Goal: Find specific page/section: Find specific page/section

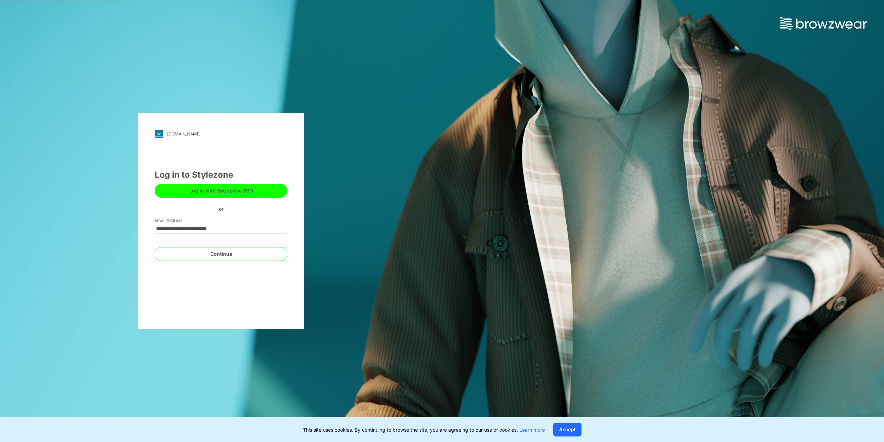
click at [223, 194] on button "Log in with Enterprise SSO" at bounding box center [221, 191] width 133 height 14
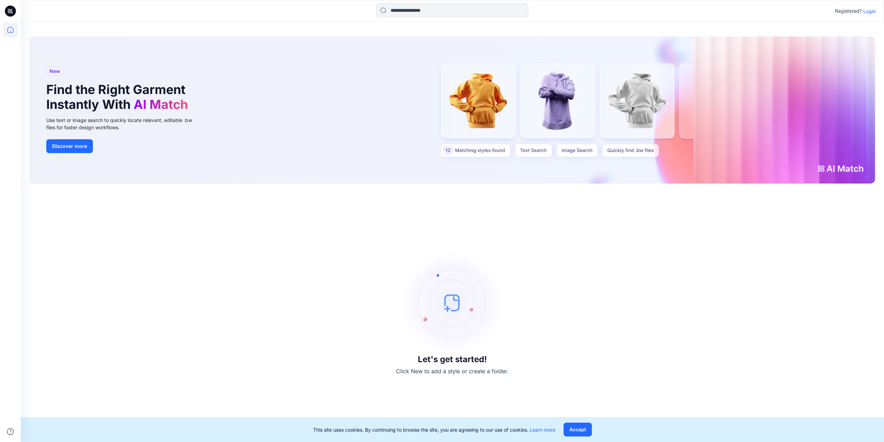
click at [868, 13] on p "Login" at bounding box center [869, 11] width 12 height 7
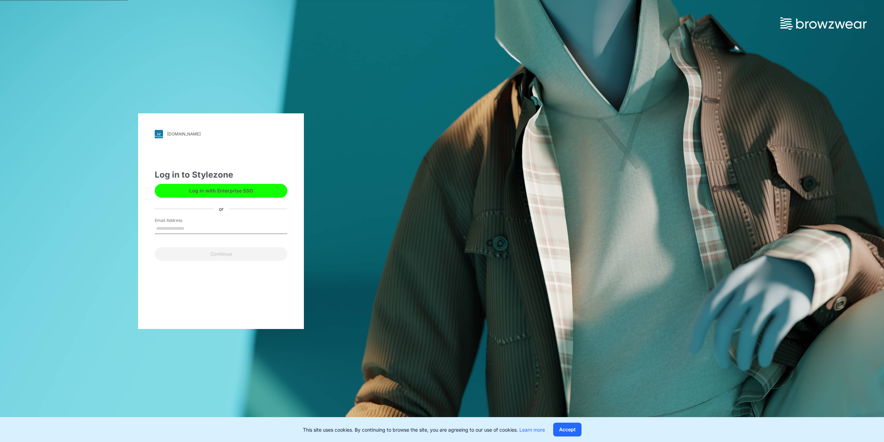
drag, startPoint x: 181, startPoint y: 226, endPoint x: 187, endPoint y: 233, distance: 9.8
click at [181, 226] on input "Email Address" at bounding box center [221, 228] width 133 height 10
type input "**********"
click at [230, 256] on button "Continue" at bounding box center [221, 254] width 133 height 14
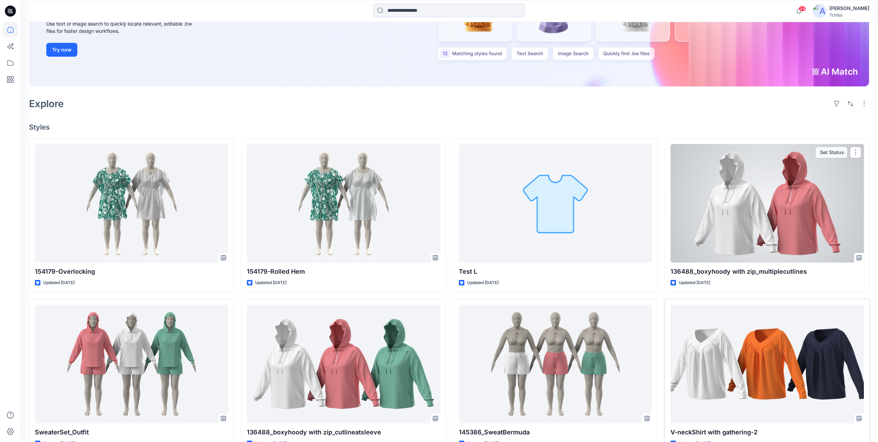
scroll to position [173, 0]
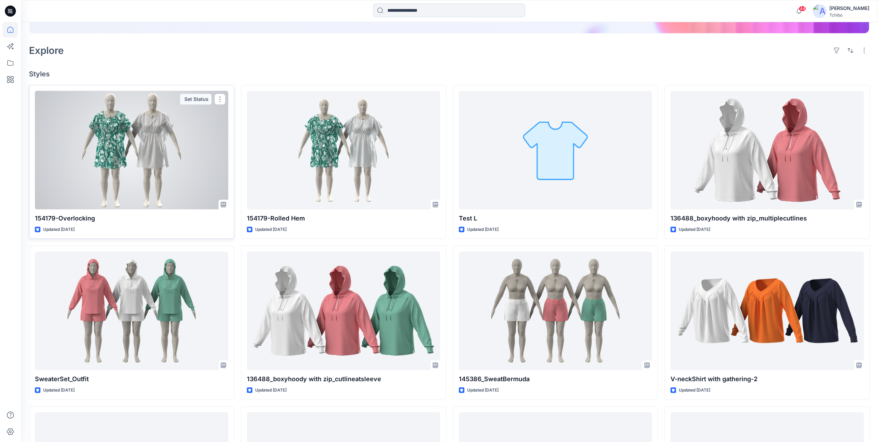
click at [131, 134] on div at bounding box center [131, 150] width 193 height 118
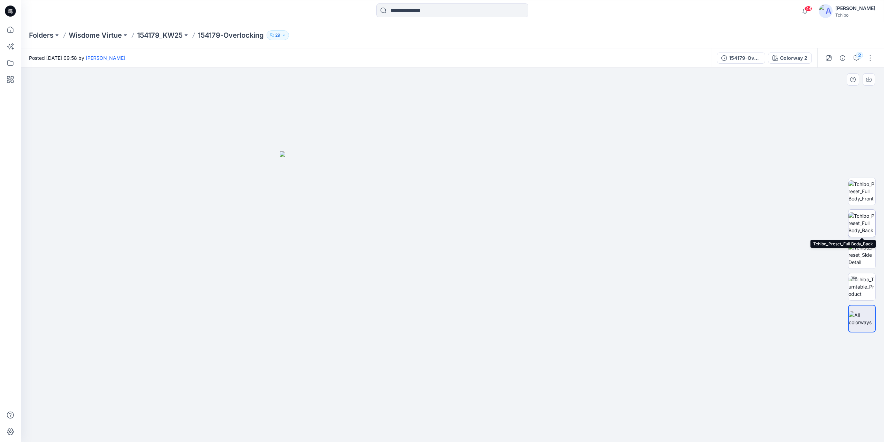
click at [865, 227] on img at bounding box center [861, 223] width 27 height 22
click at [867, 259] on img at bounding box center [861, 255] width 27 height 22
click at [12, 76] on icon at bounding box center [10, 79] width 15 height 15
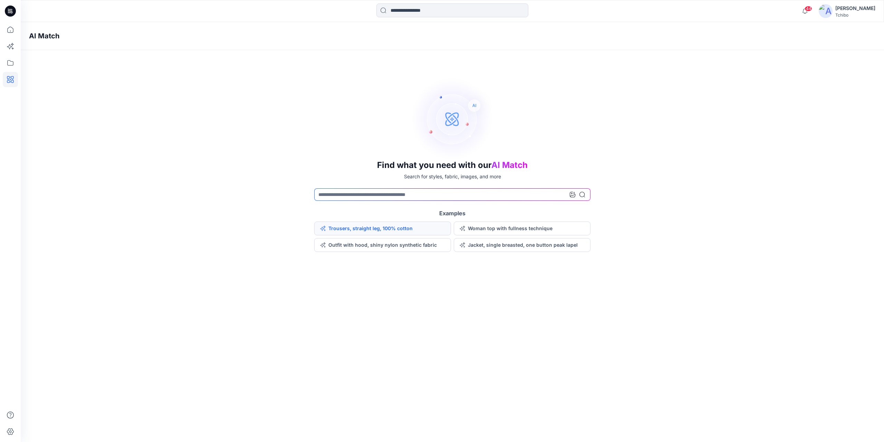
click at [355, 225] on button "Trousers, straight leg, 100% cotton" at bounding box center [382, 228] width 137 height 14
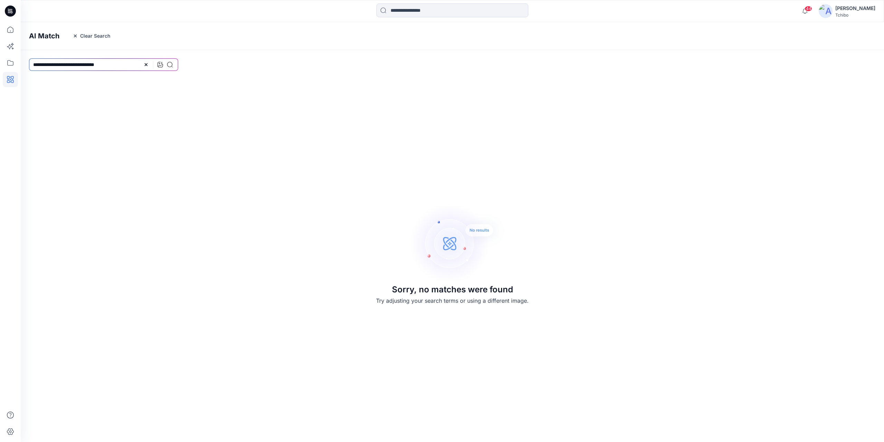
drag, startPoint x: 119, startPoint y: 62, endPoint x: 21, endPoint y: 66, distance: 98.5
click at [21, 66] on div "**********" at bounding box center [104, 64] width 166 height 29
type input "**********"
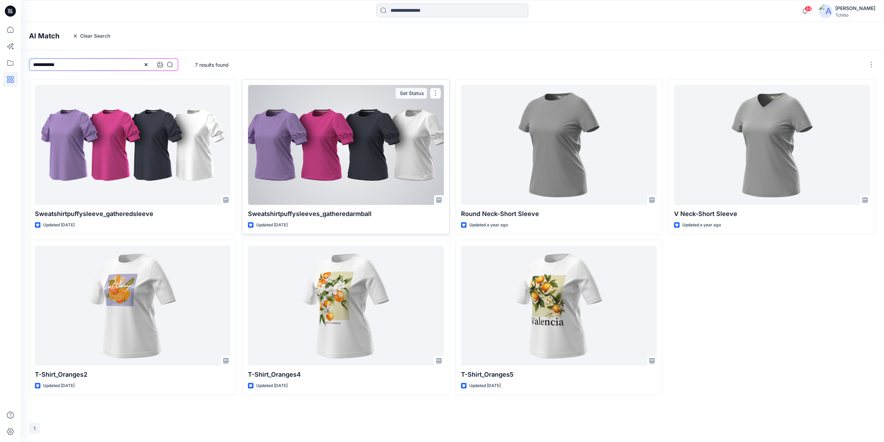
click at [311, 162] on div at bounding box center [346, 145] width 196 height 120
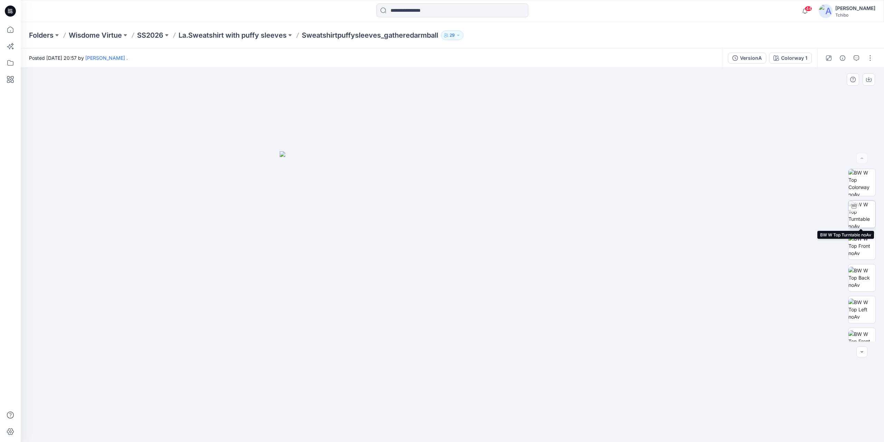
click at [852, 216] on img at bounding box center [861, 214] width 27 height 27
drag, startPoint x: 462, startPoint y: 432, endPoint x: 397, endPoint y: 422, distance: 65.6
click at [397, 426] on icon at bounding box center [453, 421] width 209 height 26
click at [867, 182] on img at bounding box center [861, 182] width 27 height 27
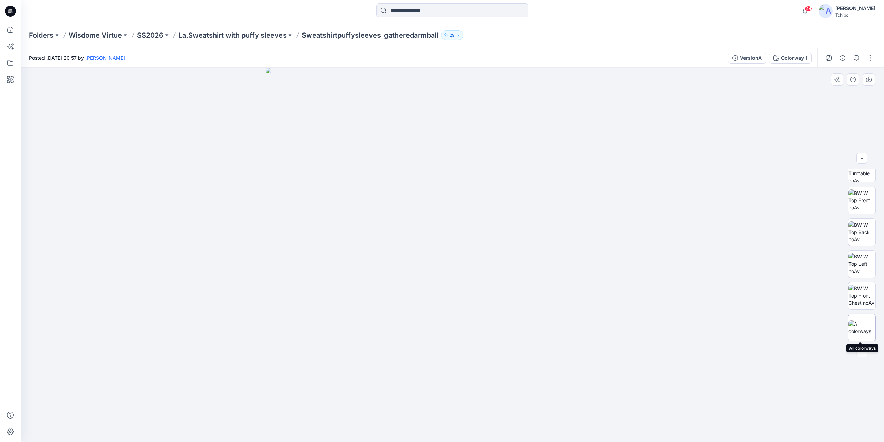
click at [861, 322] on img at bounding box center [861, 327] width 27 height 15
click at [869, 59] on button "button" at bounding box center [870, 57] width 11 height 11
click at [743, 94] on div at bounding box center [452, 255] width 863 height 374
